Goal: Check status: Check status

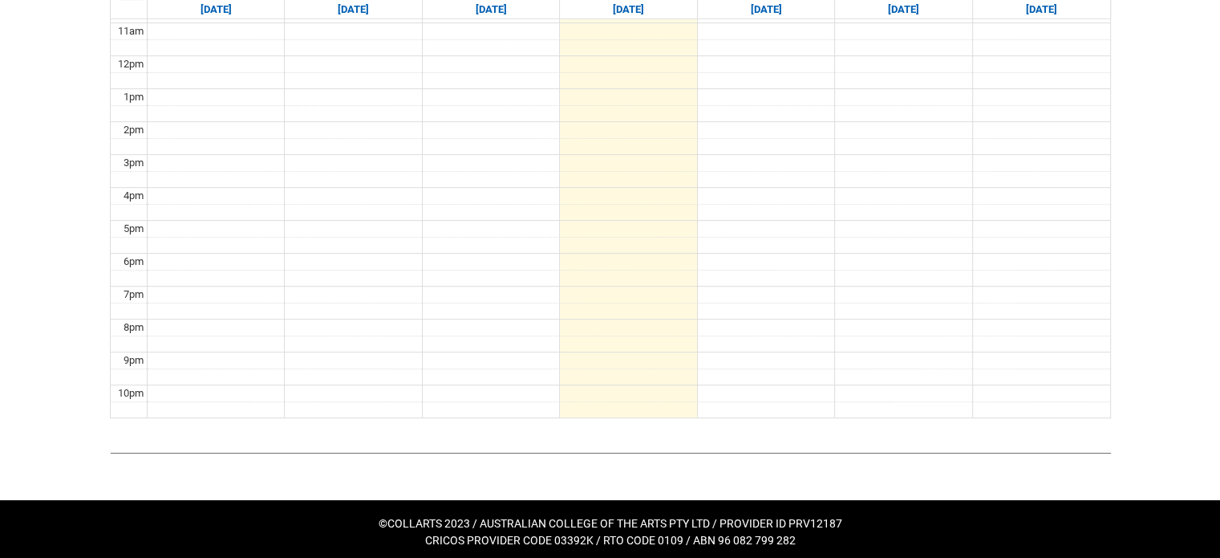
scroll to position [310, 0]
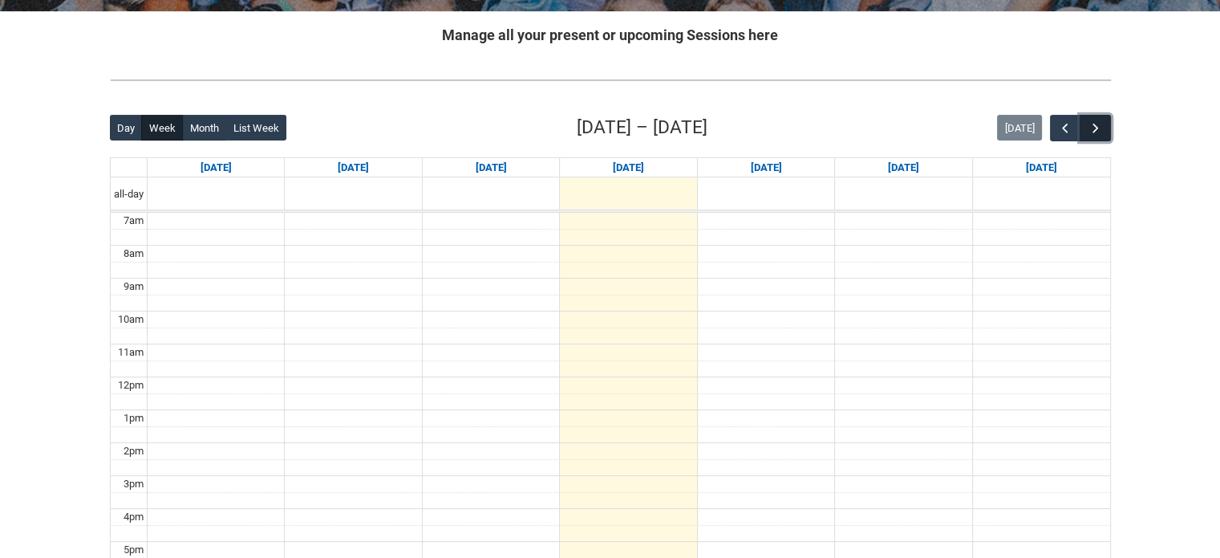
click at [1098, 128] on span "button" at bounding box center [1096, 128] width 16 height 16
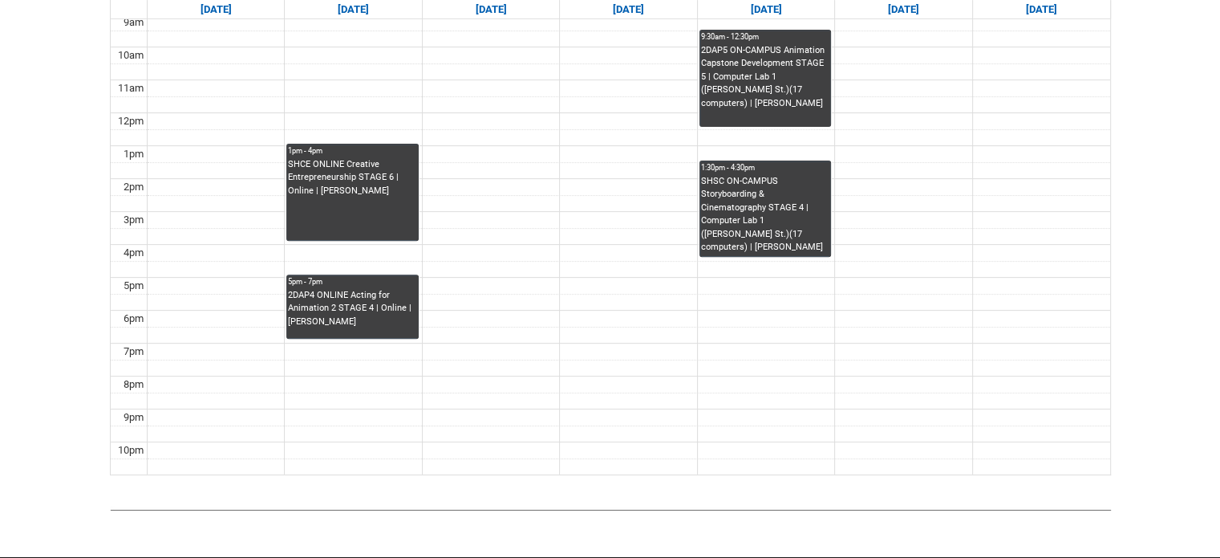
scroll to position [550, 0]
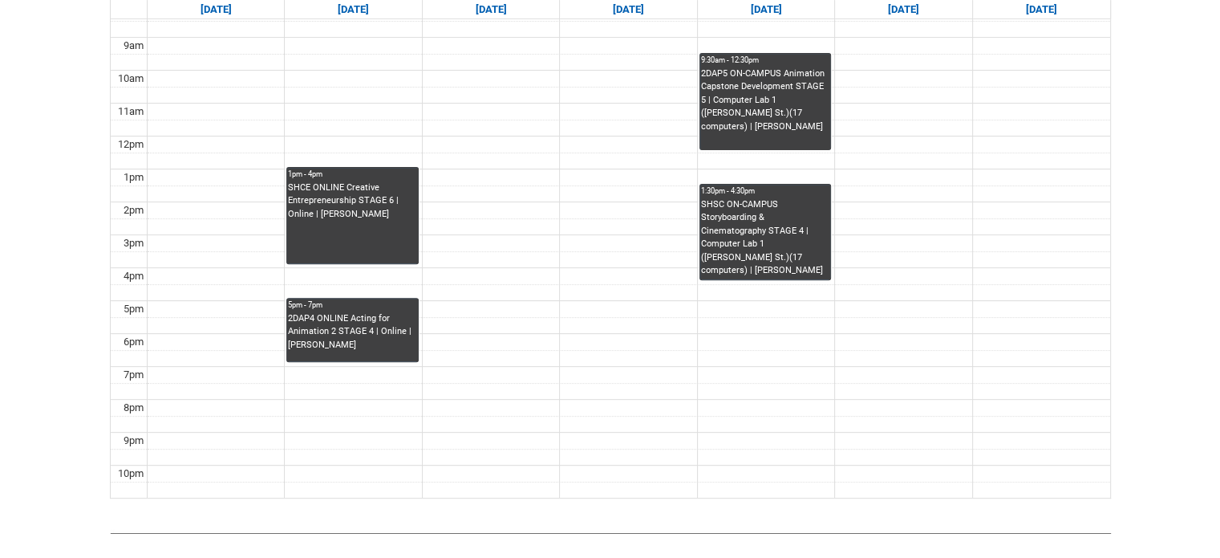
click at [361, 322] on div "2DAP4 ONLINE Acting for Animation 2 STAGE 4 | Online | [PERSON_NAME]" at bounding box center [352, 332] width 128 height 40
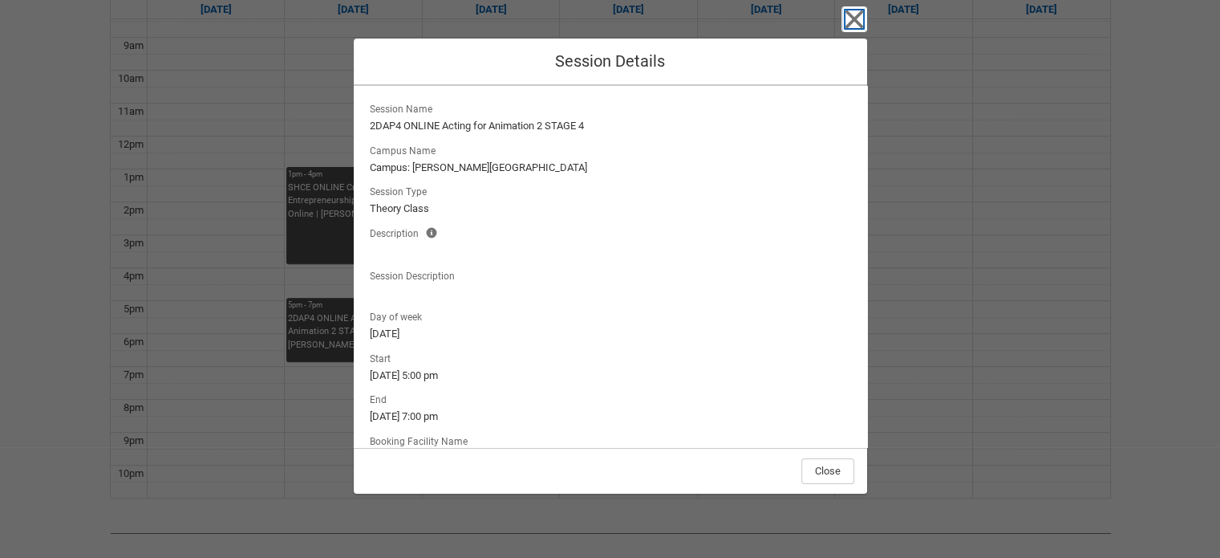
click at [863, 18] on icon "button" at bounding box center [855, 19] width 26 height 26
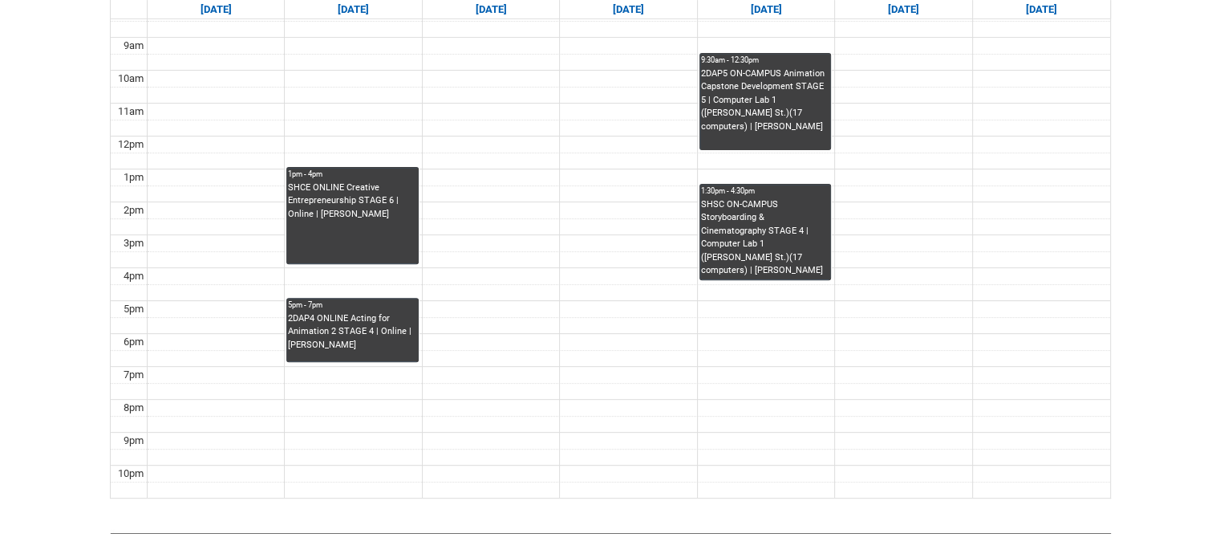
click at [372, 222] on div "SHCE ONLINE Creative Entrepreneurship STAGE 6 | Online | [PERSON_NAME]" at bounding box center [352, 222] width 128 height 83
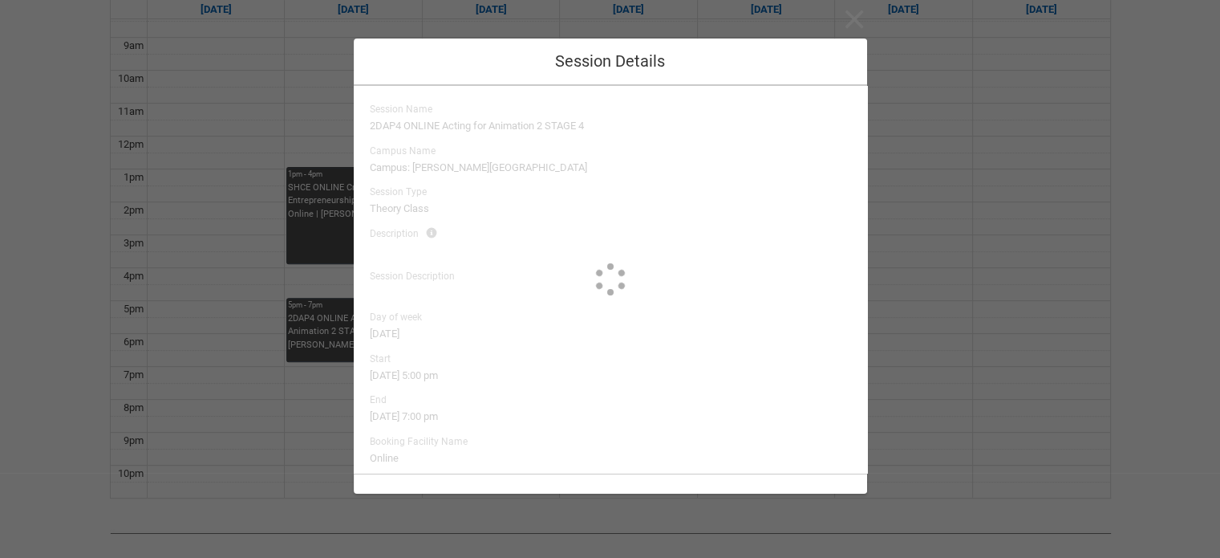
type input "[PERSON_NAME]"
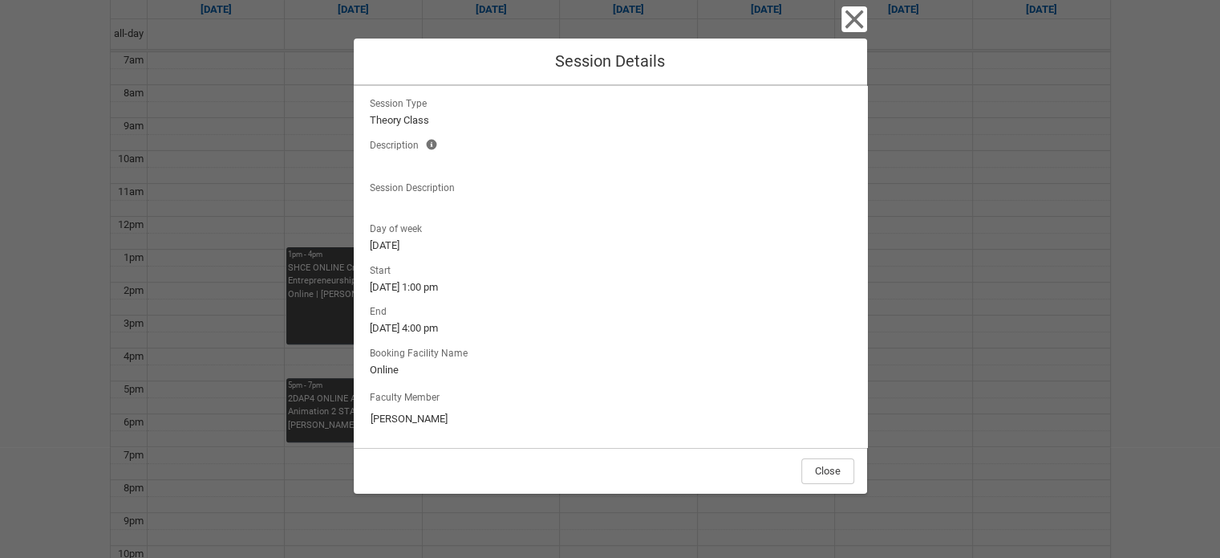
scroll to position [90, 0]
click at [817, 479] on button "Close" at bounding box center [828, 471] width 53 height 26
